Goal: Communication & Community: Participate in discussion

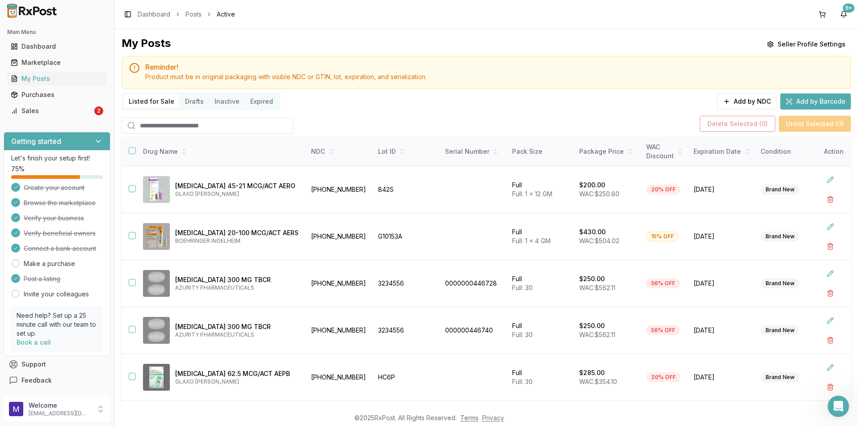
click at [21, 118] on link "Sales 2" at bounding box center [57, 111] width 100 height 16
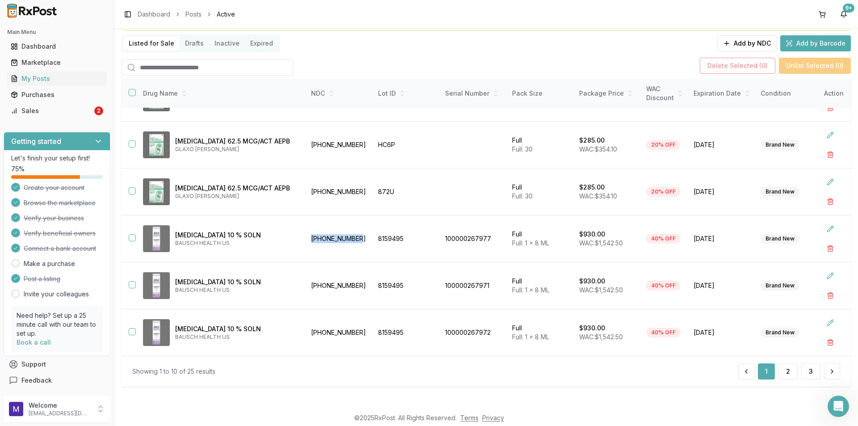
scroll to position [2075, 0]
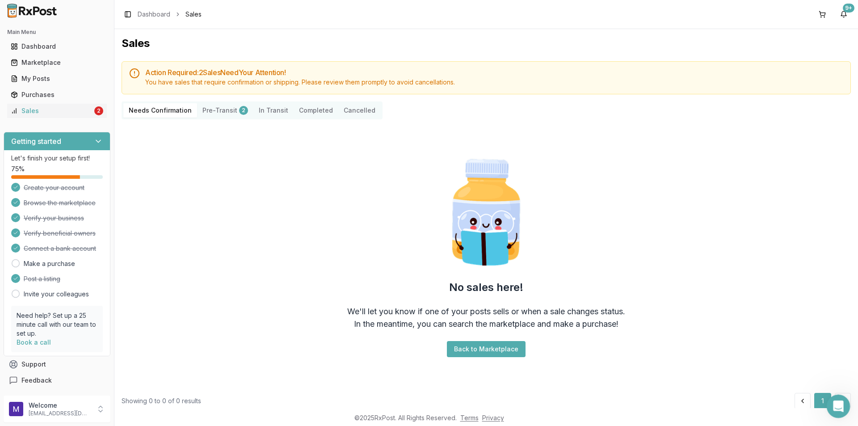
click at [826, 401] on html at bounding box center [836, 404] width 21 height 21
click at [840, 405] on icon "Open Intercom Messenger" at bounding box center [837, 405] width 15 height 15
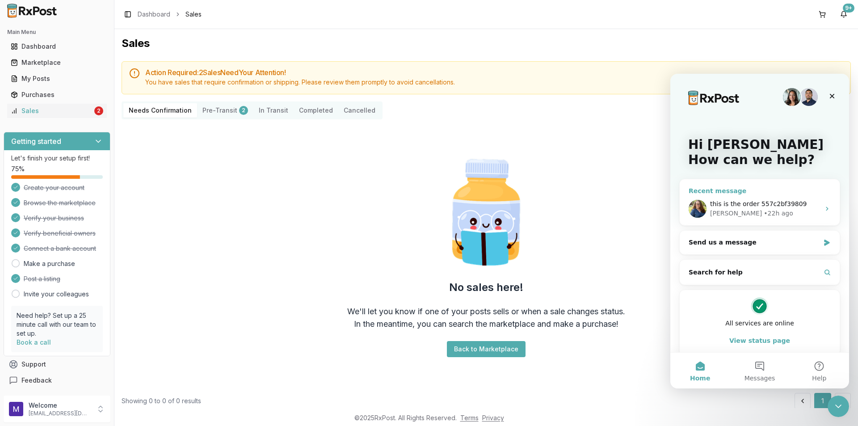
click at [720, 193] on div "this is the order 557c2bf39809 [PERSON_NAME] • 22h ago" at bounding box center [760, 208] width 160 height 33
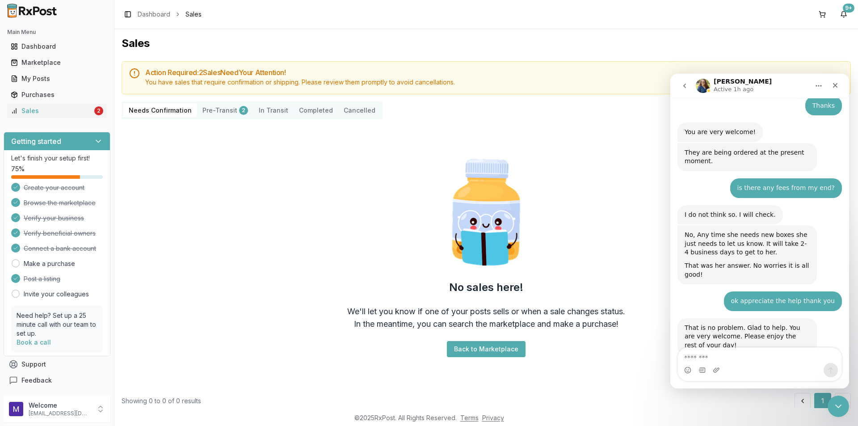
scroll to position [2075, 0]
type textarea "**********"
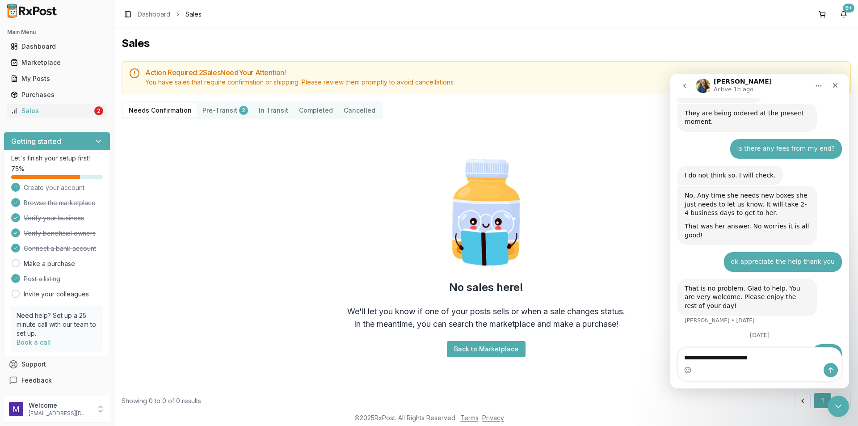
type textarea "**********"
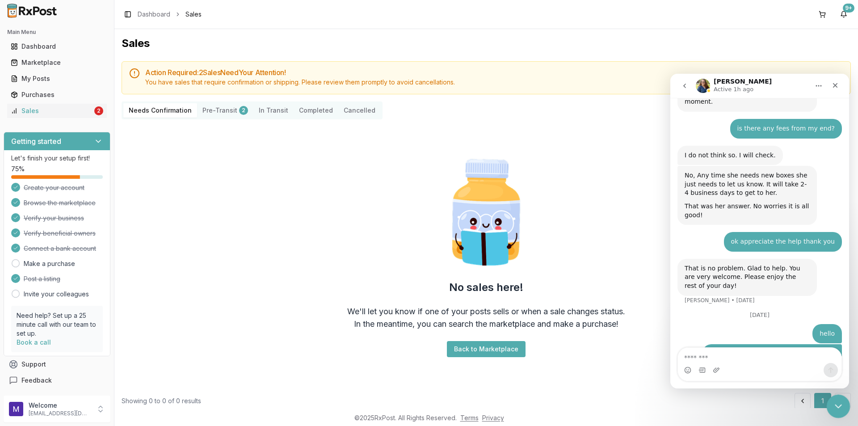
click at [840, 396] on div "Close Intercom Messenger" at bounding box center [836, 404] width 21 height 21
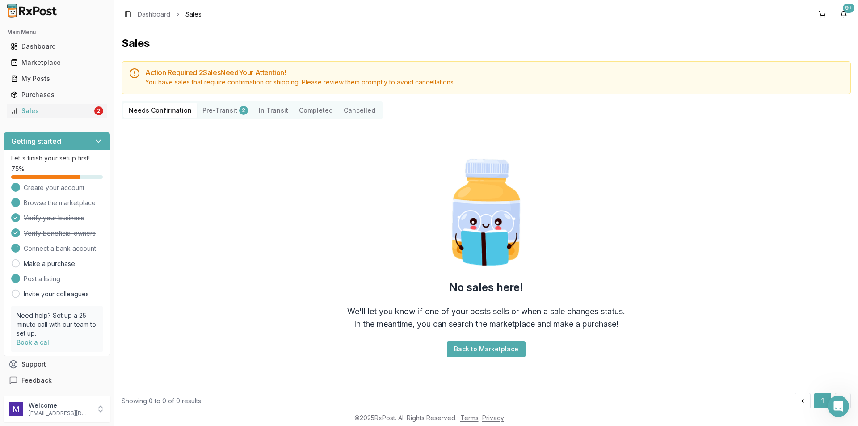
click at [215, 114] on button "Pre-Transit 2" at bounding box center [225, 110] width 56 height 14
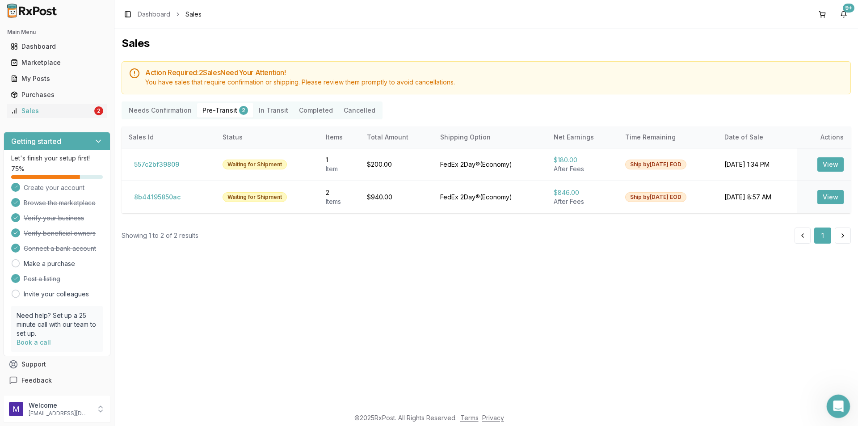
click at [844, 404] on div "Open Intercom Messenger" at bounding box center [836, 404] width 29 height 29
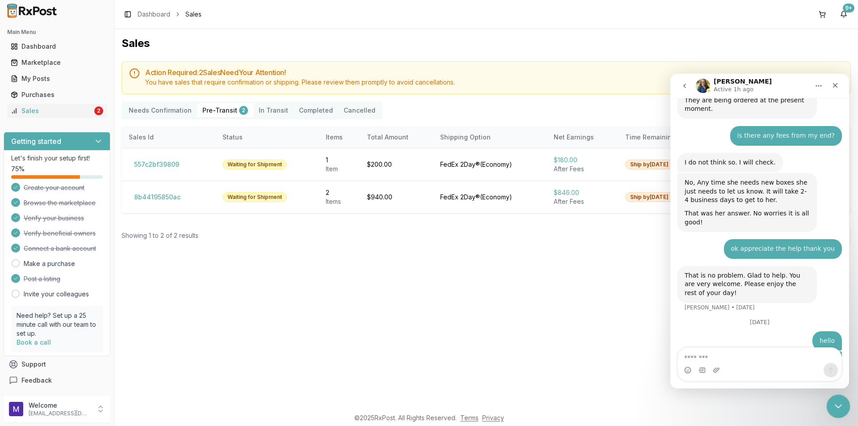
scroll to position [2134, 0]
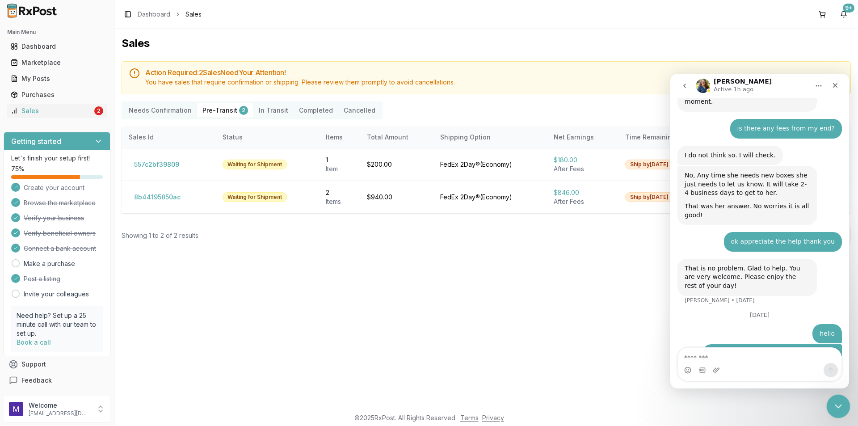
click at [844, 404] on div "Close Intercom Messenger" at bounding box center [836, 404] width 21 height 21
